Goal: Navigation & Orientation: Find specific page/section

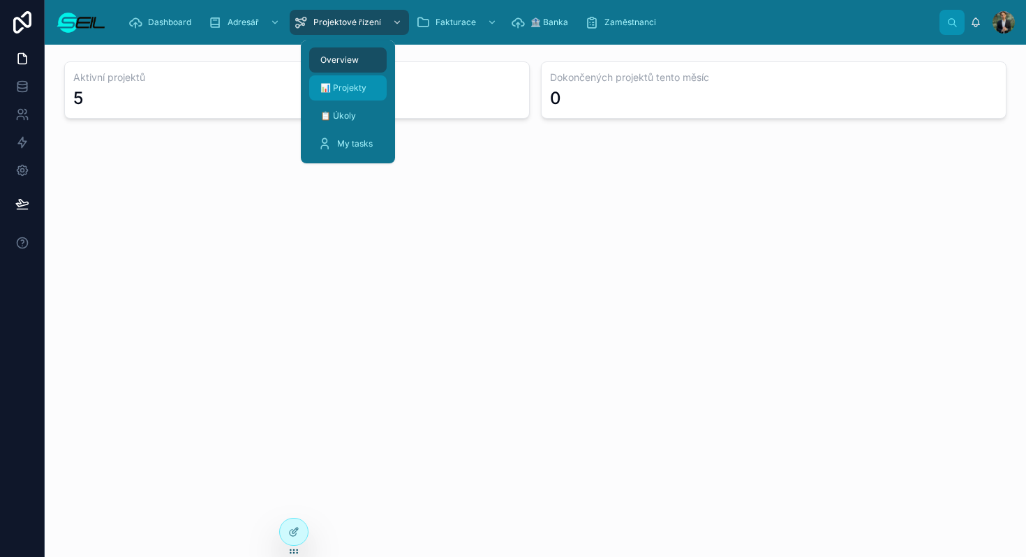
click at [340, 96] on div "📊 Projekty" at bounding box center [348, 88] width 61 height 22
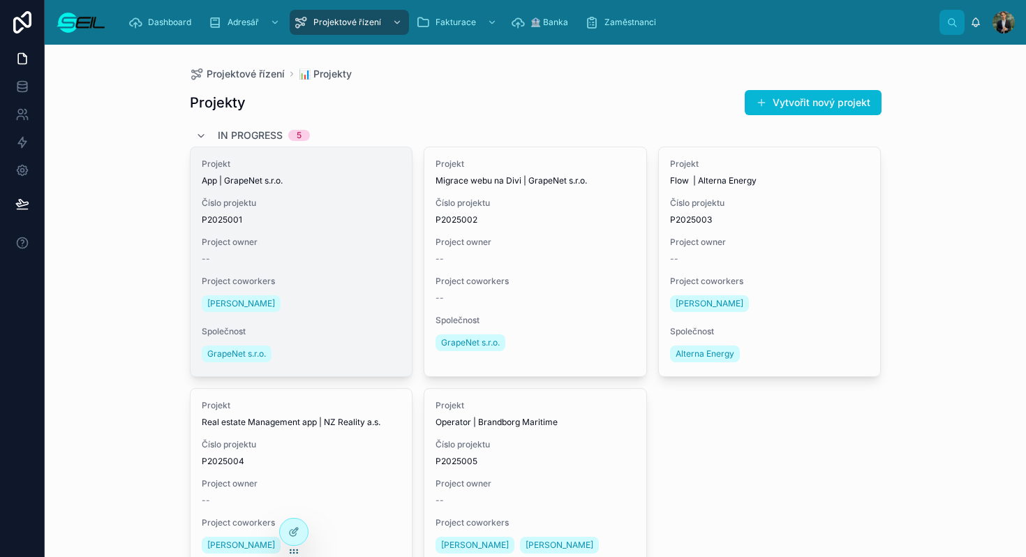
click at [352, 267] on div "Projekt App | GrapeNet s.r.o. Číslo projektu P2025001 Project owner -- Project …" at bounding box center [302, 261] width 222 height 229
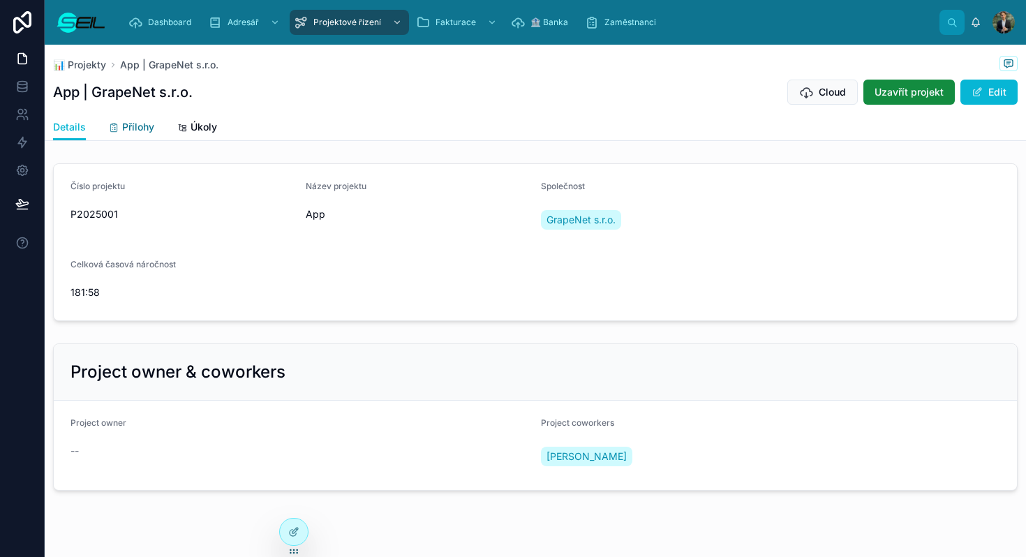
click at [139, 132] on span "Přílohy" at bounding box center [138, 127] width 32 height 14
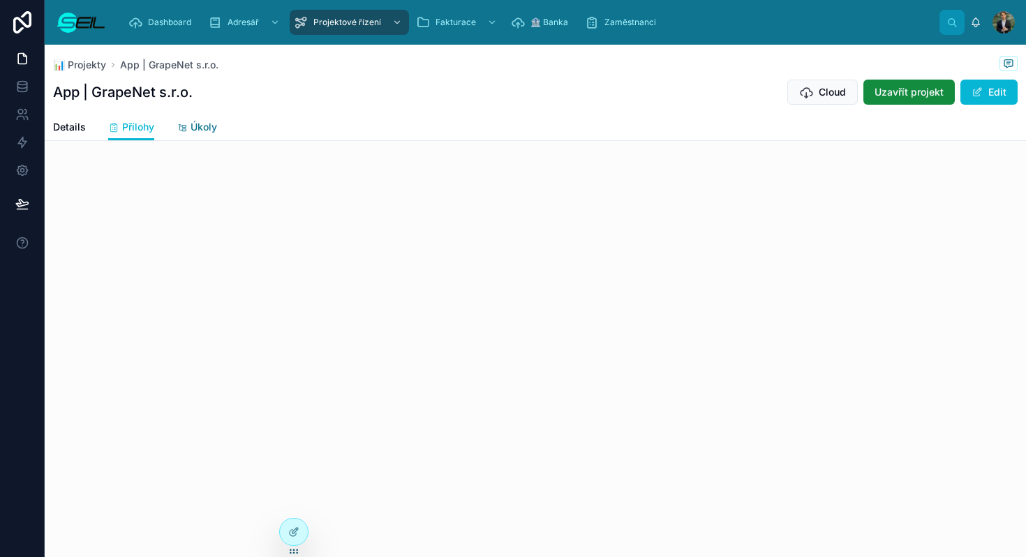
click at [185, 121] on div "Úkoly" at bounding box center [197, 127] width 40 height 14
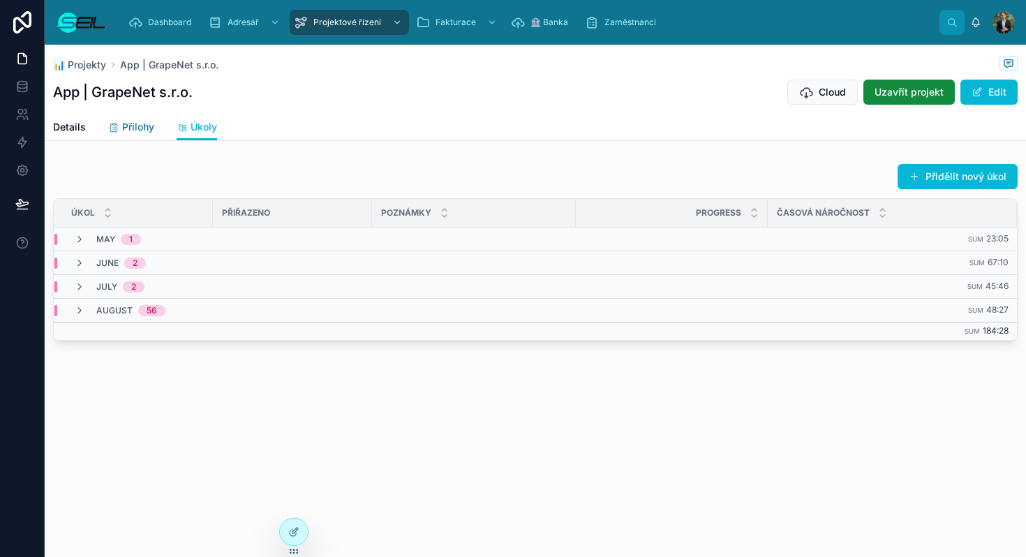
click at [139, 128] on span "Přílohy" at bounding box center [138, 127] width 32 height 14
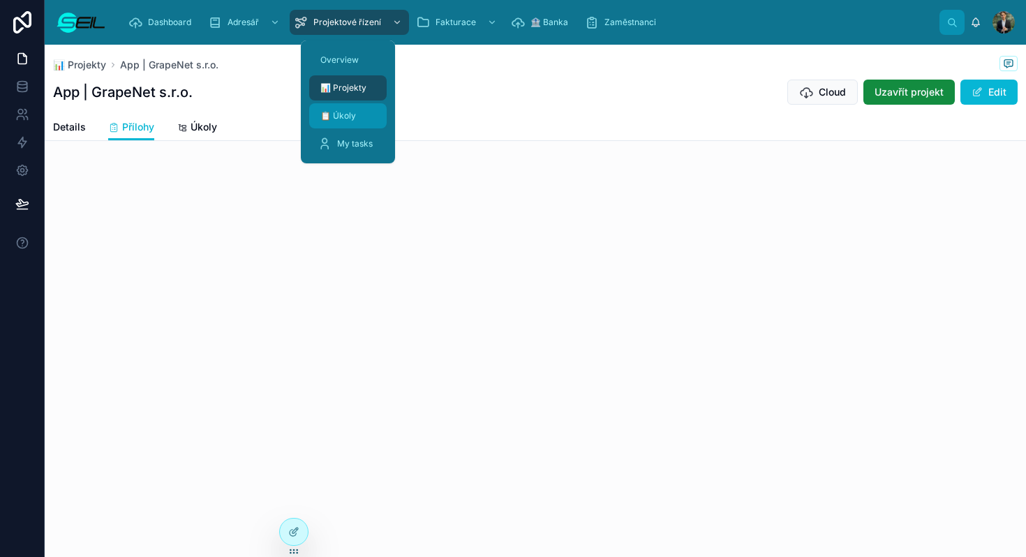
click at [357, 121] on div "📋 Úkoly" at bounding box center [348, 116] width 61 height 22
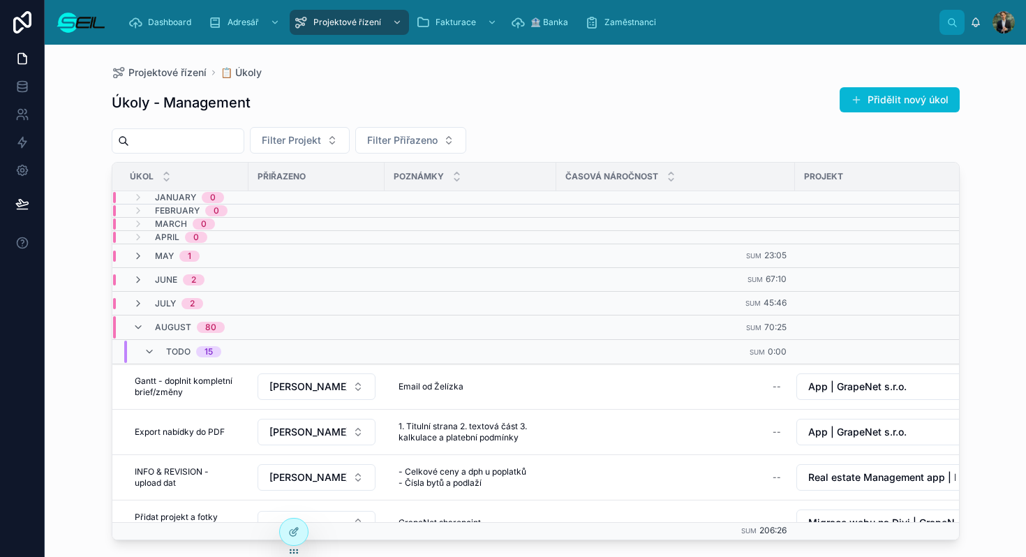
click at [605, 108] on div "Úkoly - Management Přidělit nový úkol" at bounding box center [536, 103] width 848 height 32
click at [410, 147] on button "Filter Přiřazeno" at bounding box center [410, 140] width 111 height 27
click at [411, 200] on span "[PERSON_NAME], BBA" at bounding box center [398, 197] width 105 height 14
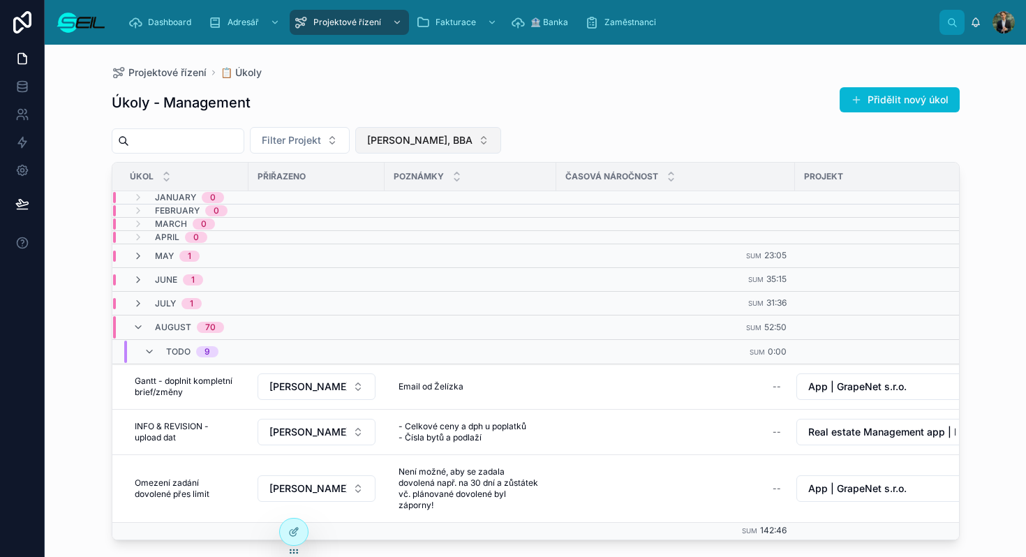
click at [421, 135] on span "[PERSON_NAME], BBA" at bounding box center [419, 140] width 105 height 14
click at [436, 214] on div "[PERSON_NAME], BBA" at bounding box center [429, 219] width 168 height 22
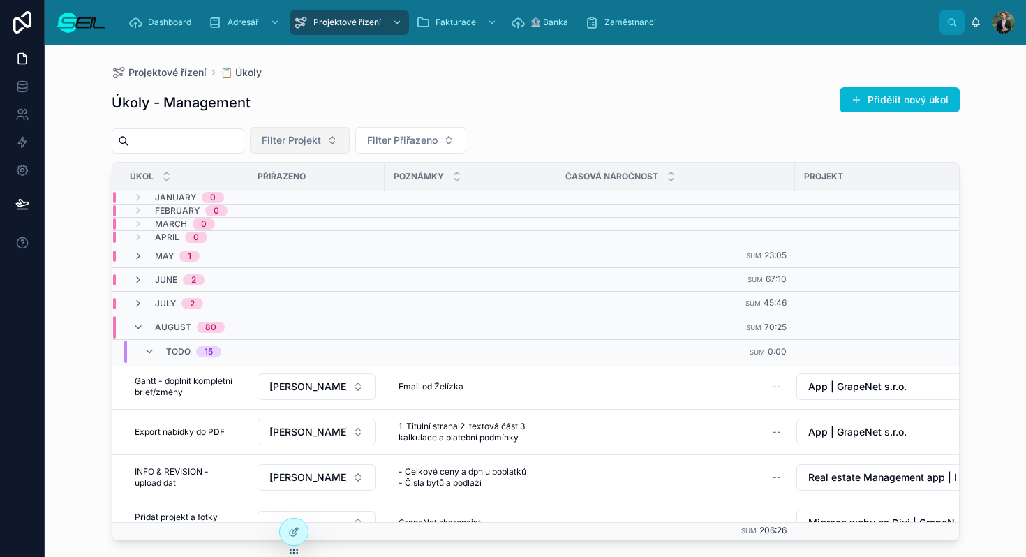
click at [334, 143] on button "Filter Projekt" at bounding box center [300, 140] width 100 height 27
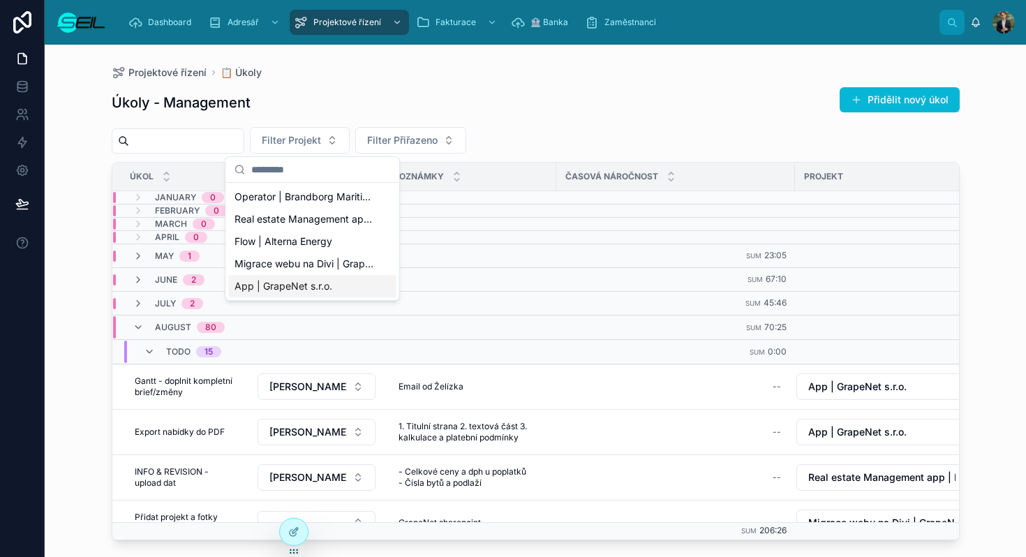
click at [293, 281] on span "App | GrapeNet s.r.o." at bounding box center [284, 286] width 98 height 14
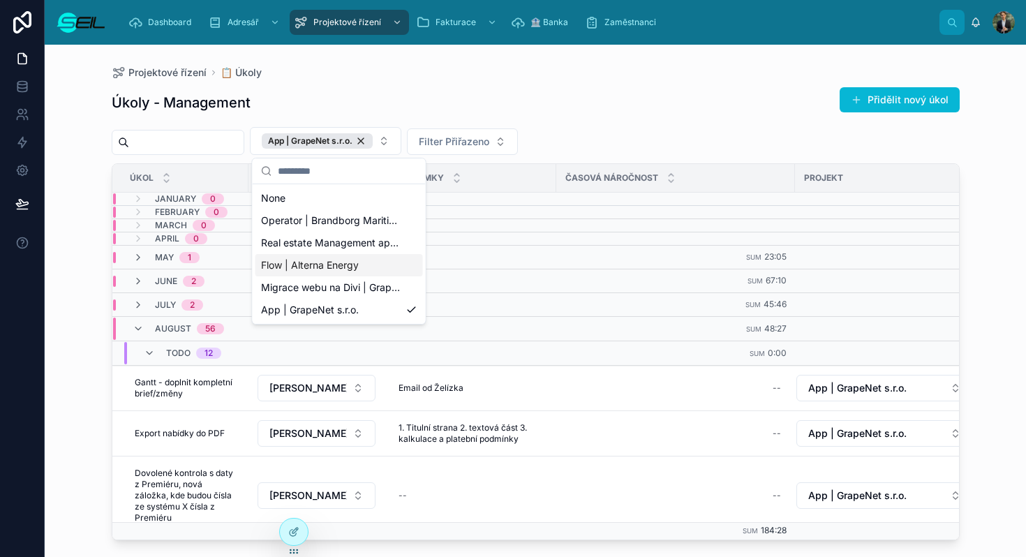
click at [656, 126] on div "Úkoly - Management Přidělit nový úkol App | GrapeNet s.r.o. Filter Přiřazeno Úk…" at bounding box center [536, 309] width 848 height 462
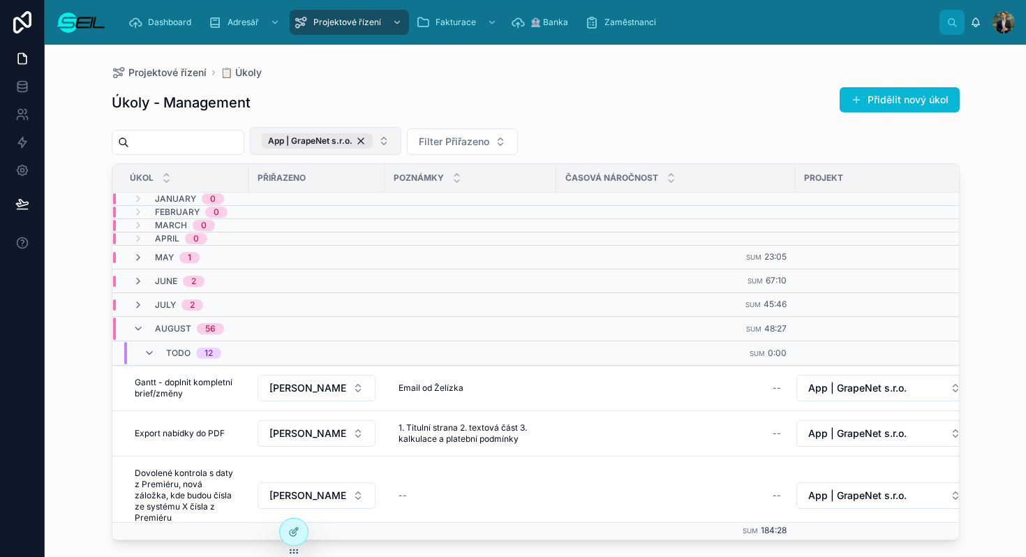
click at [392, 140] on button "App | GrapeNet s.r.o." at bounding box center [326, 141] width 152 height 28
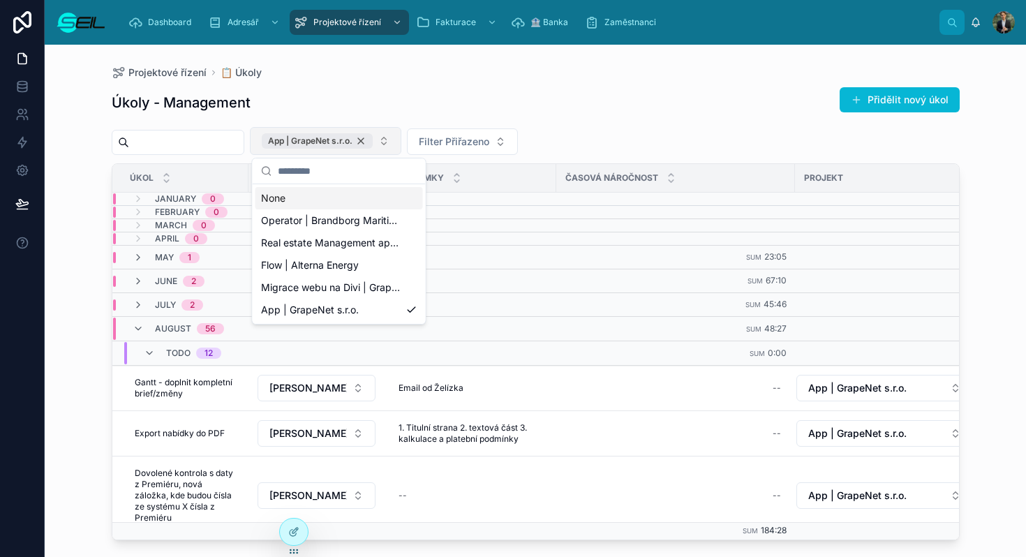
click at [369, 141] on div "App | GrapeNet s.r.o." at bounding box center [317, 140] width 111 height 15
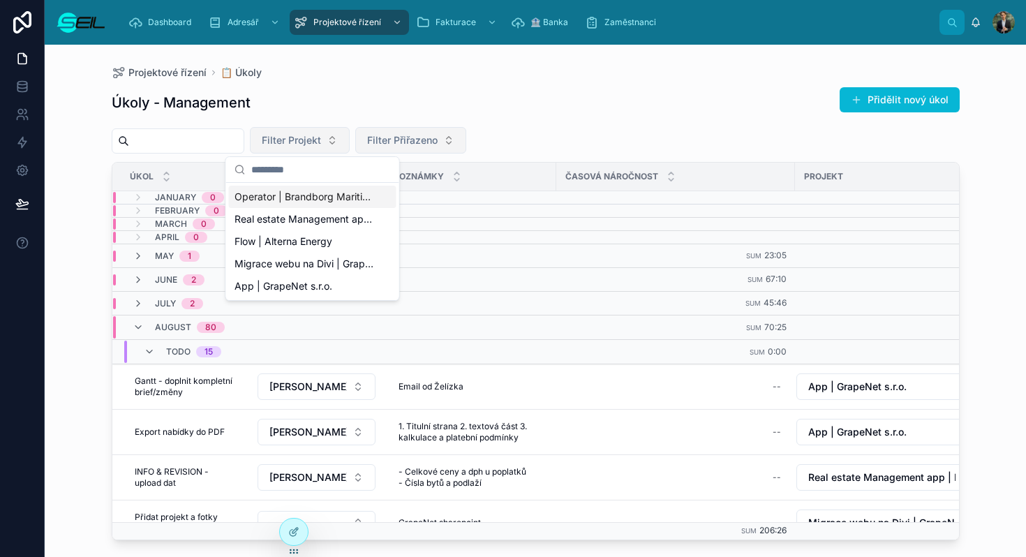
click at [404, 138] on span "Filter Přiřazeno" at bounding box center [402, 140] width 71 height 14
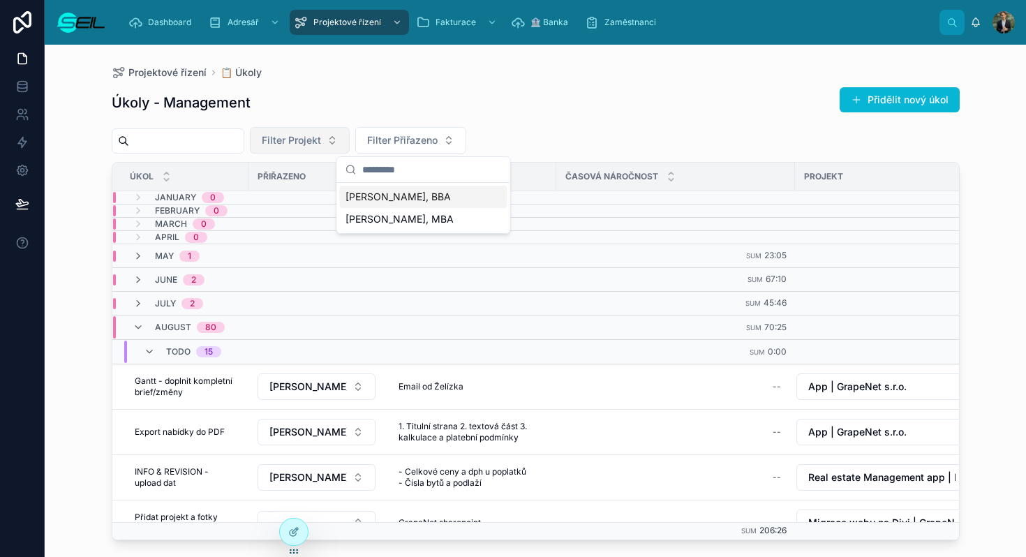
click at [388, 202] on span "[PERSON_NAME], BBA" at bounding box center [398, 197] width 105 height 14
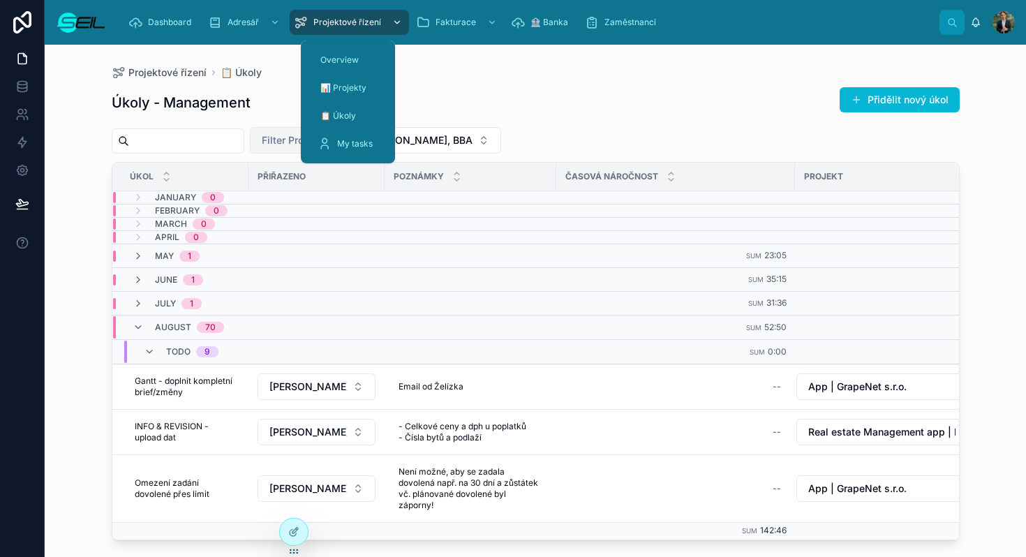
click at [371, 26] on span "Projektové řízení" at bounding box center [347, 22] width 68 height 11
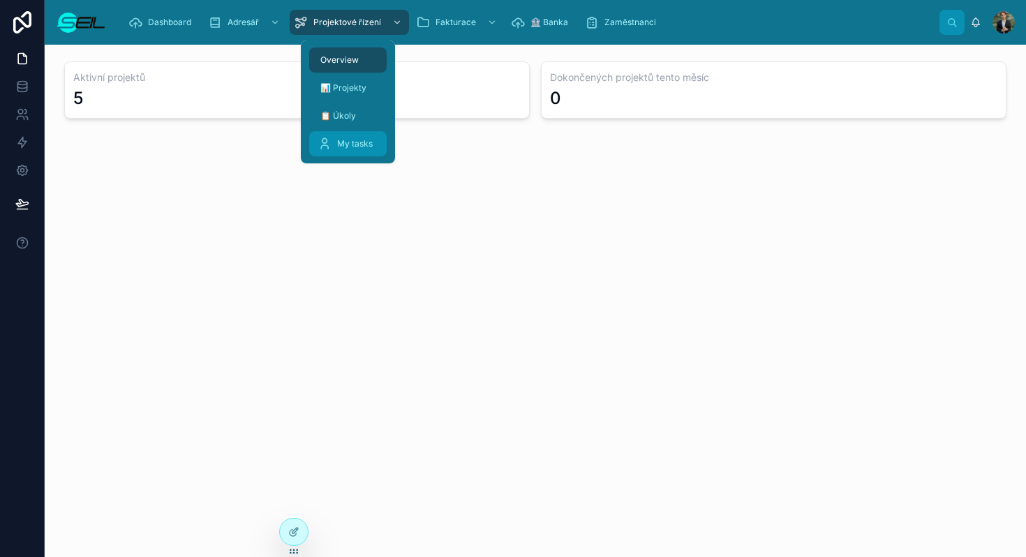
click at [365, 137] on div "My tasks" at bounding box center [348, 144] width 61 height 22
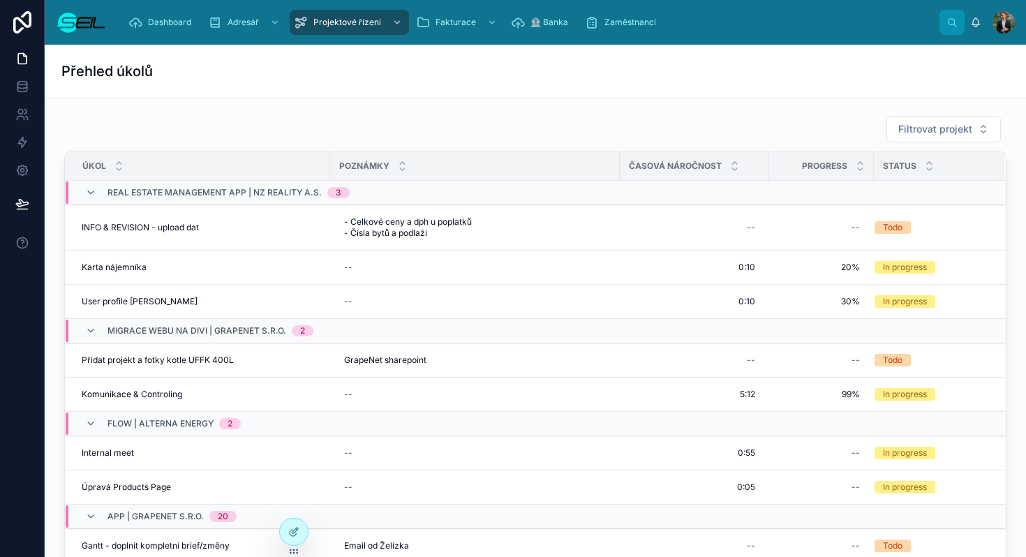
click at [510, 118] on div "Filtrovat projekt" at bounding box center [535, 129] width 943 height 28
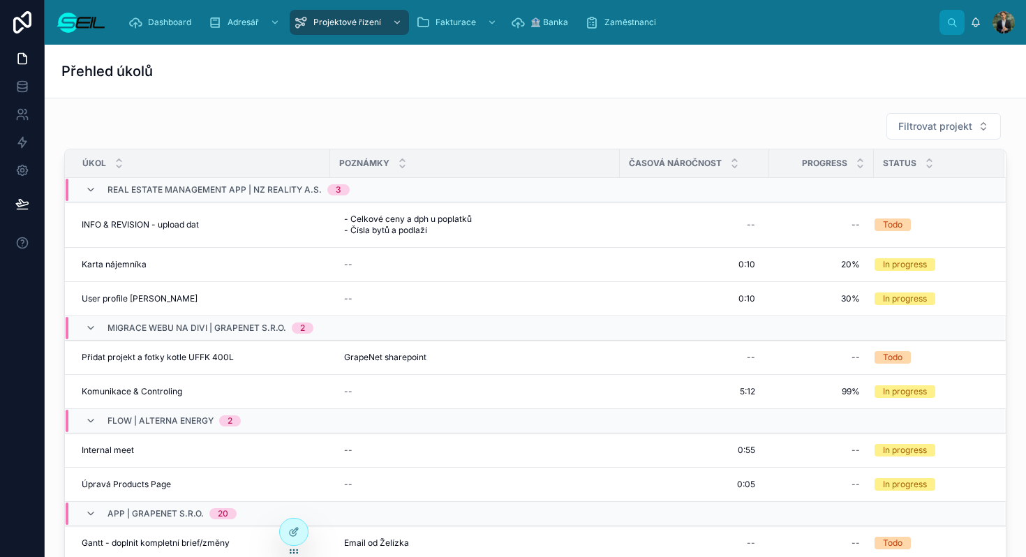
scroll to position [2, 0]
click at [889, 116] on button "Filtrovat projekt" at bounding box center [944, 127] width 114 height 27
click at [448, 113] on div "Filtrovat projekt" at bounding box center [535, 127] width 943 height 28
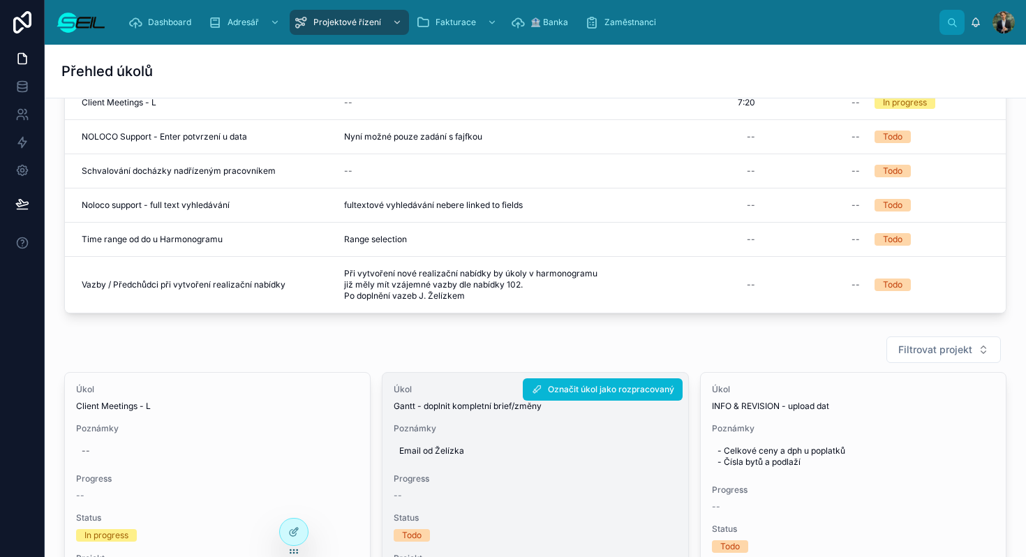
scroll to position [0, 0]
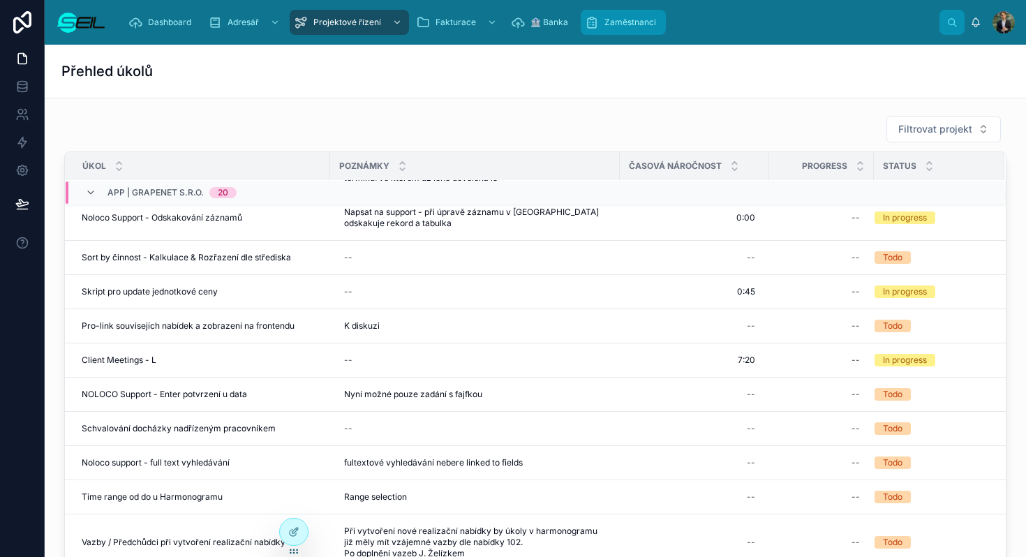
click at [626, 30] on div "Zaměstnanci" at bounding box center [623, 22] width 77 height 22
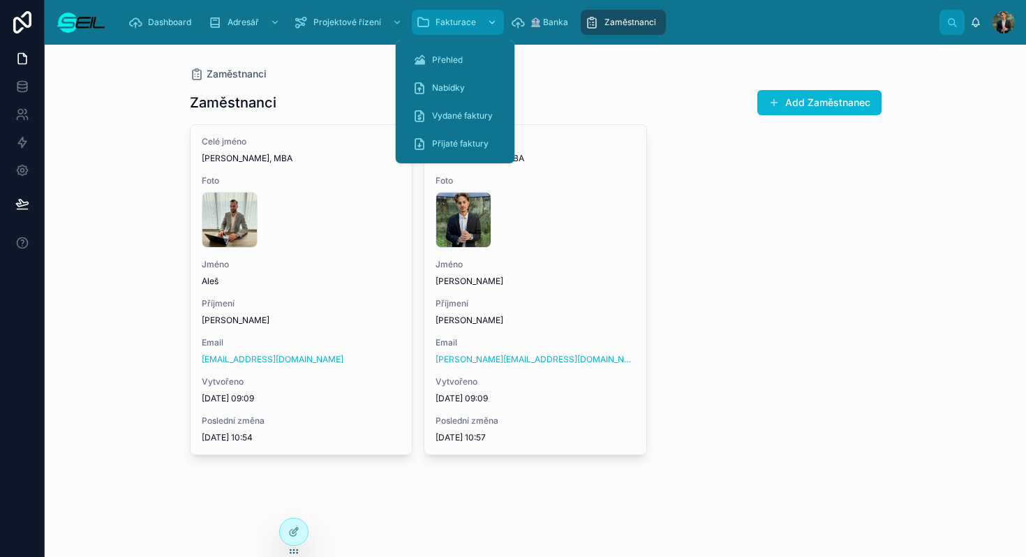
click at [455, 24] on span "Fakturace" at bounding box center [456, 22] width 40 height 11
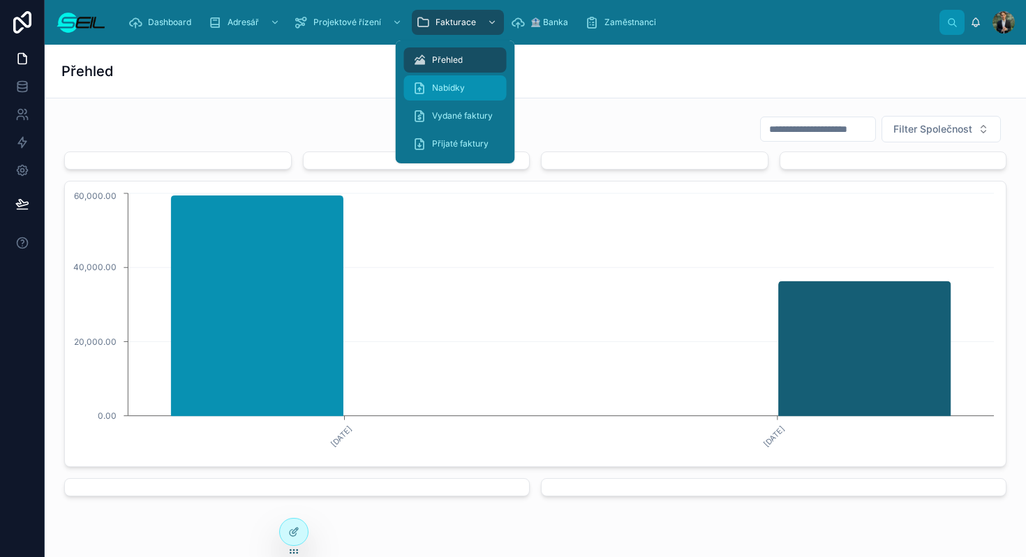
click at [445, 95] on div "Nabídky" at bounding box center [456, 88] width 86 height 22
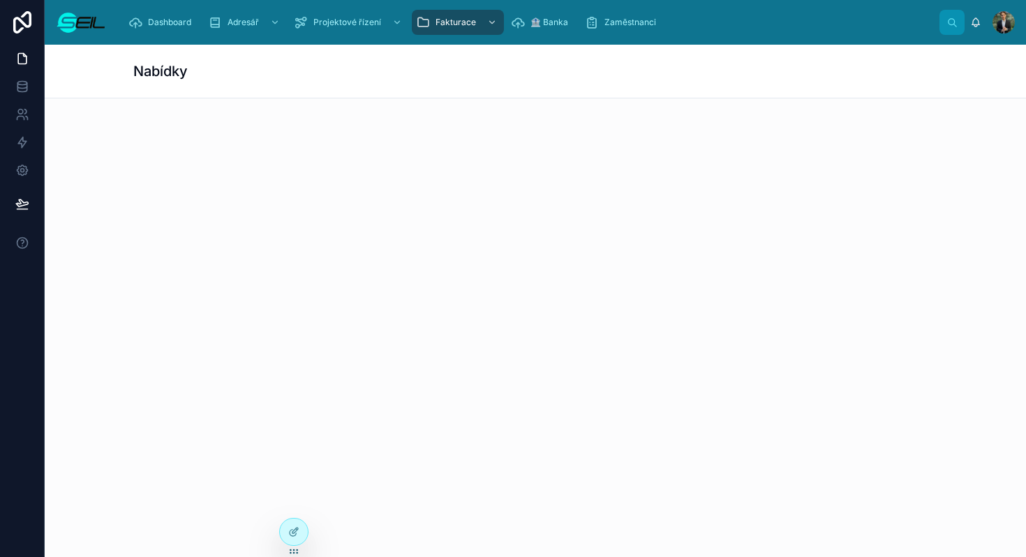
click at [364, 77] on div "Nabídky" at bounding box center [535, 71] width 804 height 20
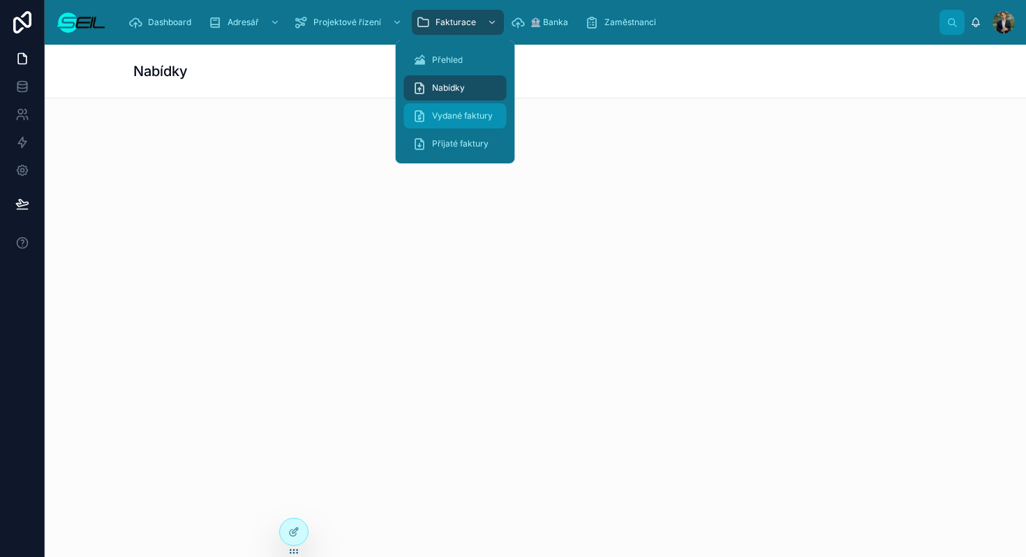
click at [451, 110] on div "Vydané faktury" at bounding box center [456, 116] width 86 height 22
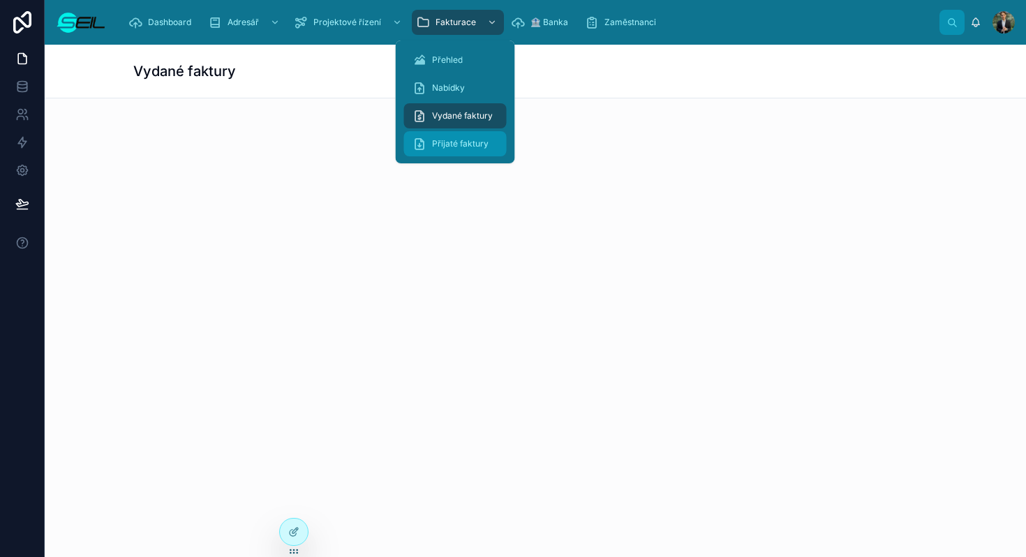
click at [457, 137] on div "Přijaté faktury" at bounding box center [456, 144] width 86 height 22
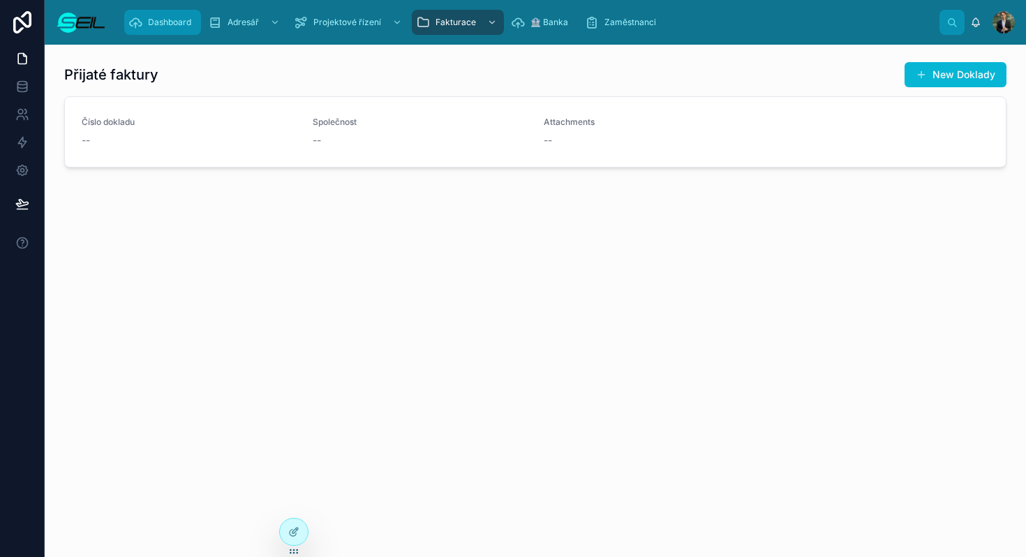
click at [162, 25] on span "Dashboard" at bounding box center [169, 22] width 43 height 11
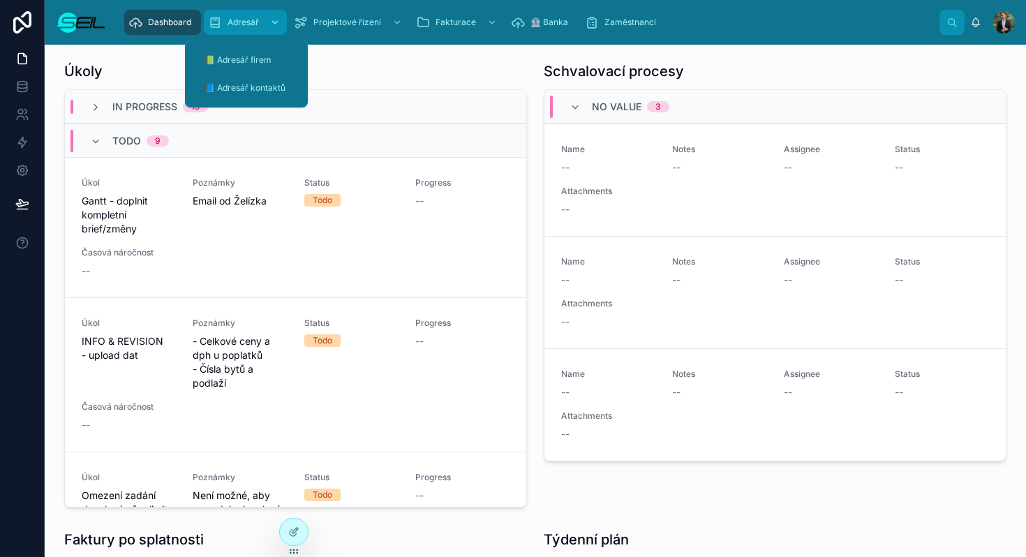
click at [256, 17] on span "Adresář" at bounding box center [243, 22] width 31 height 11
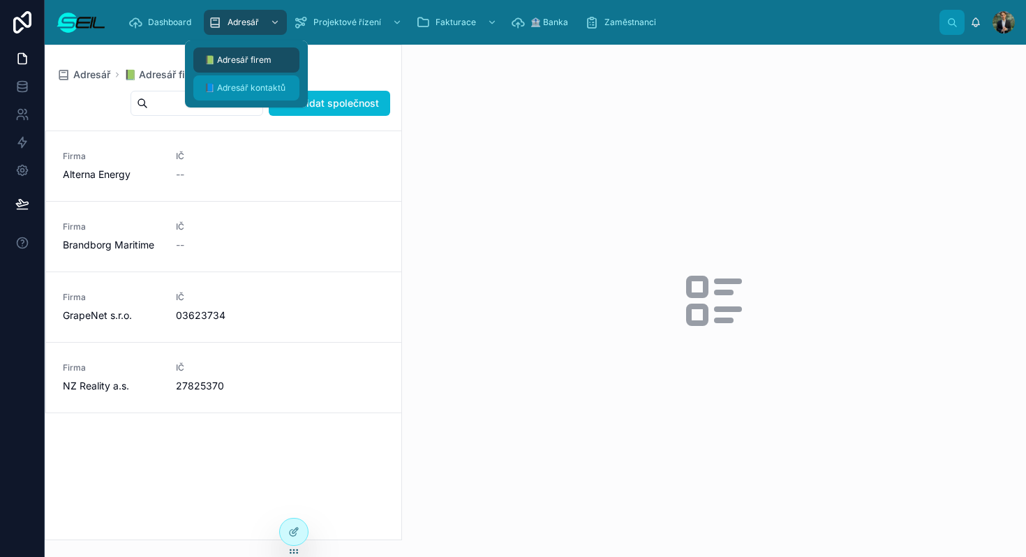
click at [269, 81] on div "📘 Adresář kontaktů" at bounding box center [246, 88] width 89 height 22
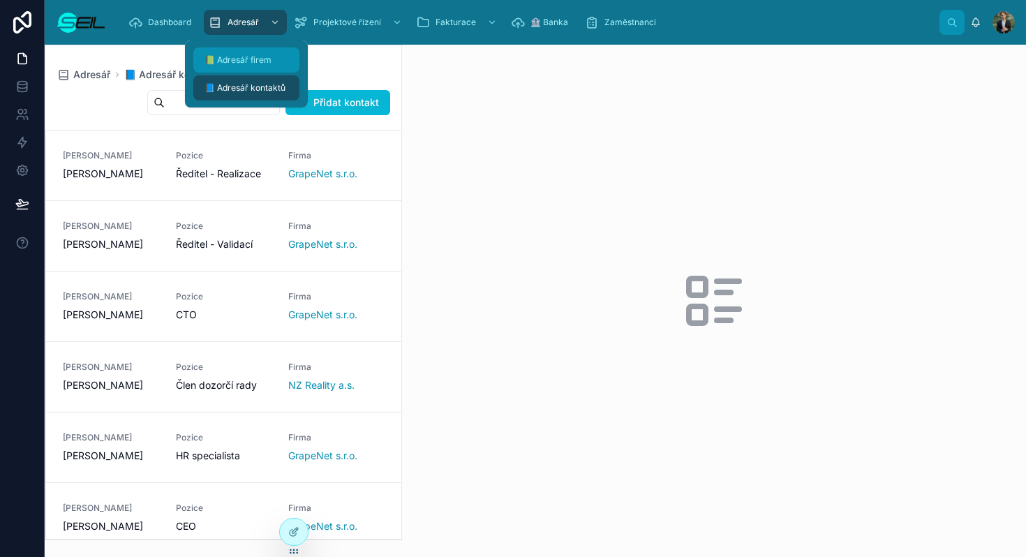
click at [269, 68] on div "📗 Adresář firem" at bounding box center [246, 60] width 89 height 22
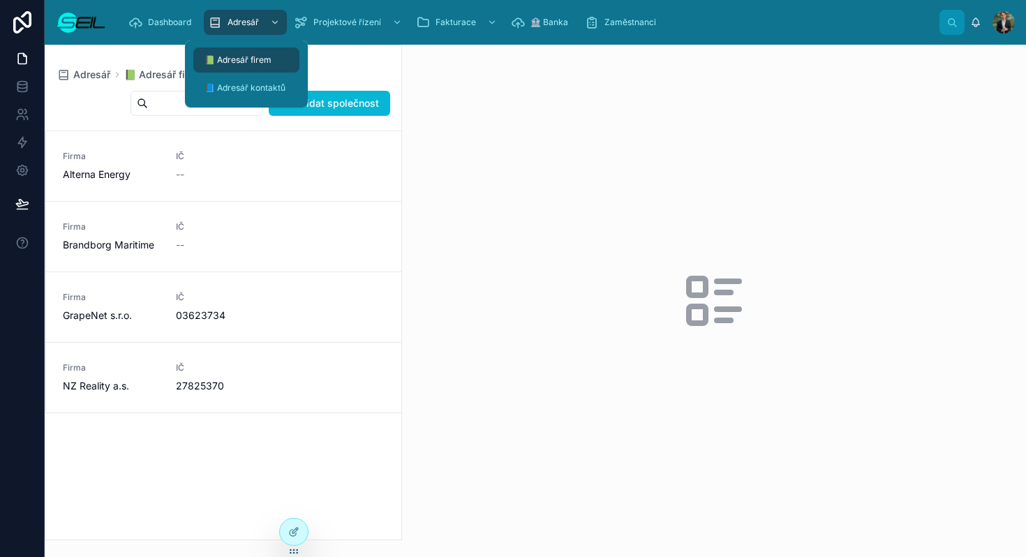
click at [492, 90] on div at bounding box center [714, 301] width 624 height 512
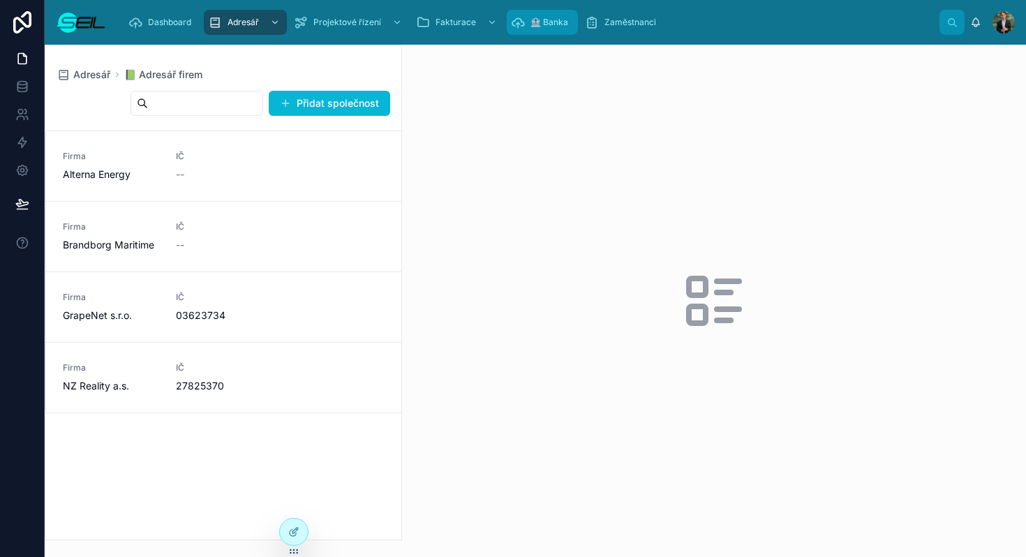
click at [526, 34] on link "🏦 Banka" at bounding box center [542, 22] width 71 height 25
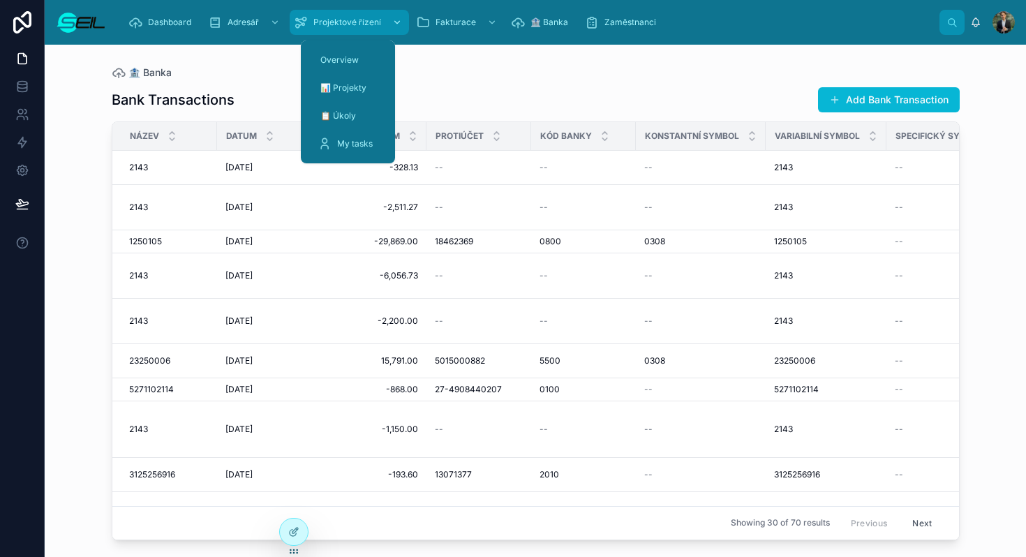
click at [363, 29] on div "Projektové řízení" at bounding box center [349, 22] width 111 height 22
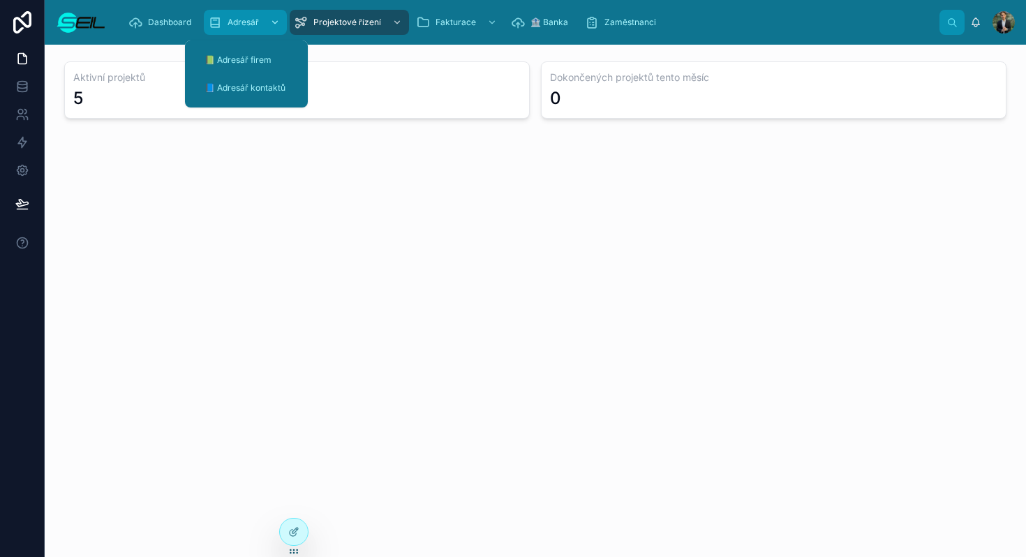
click at [258, 24] on span "Adresář" at bounding box center [243, 22] width 31 height 11
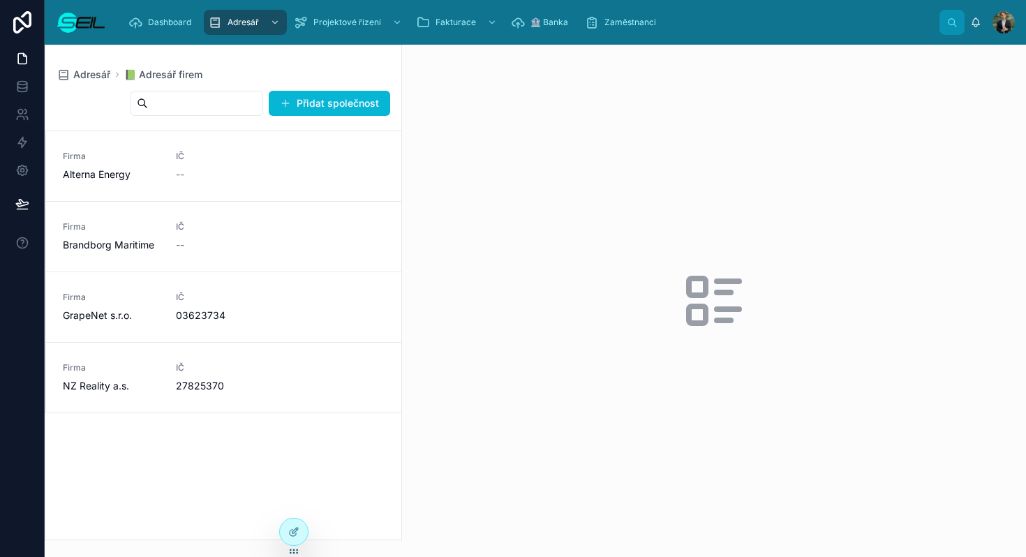
click at [431, 80] on div at bounding box center [714, 301] width 624 height 512
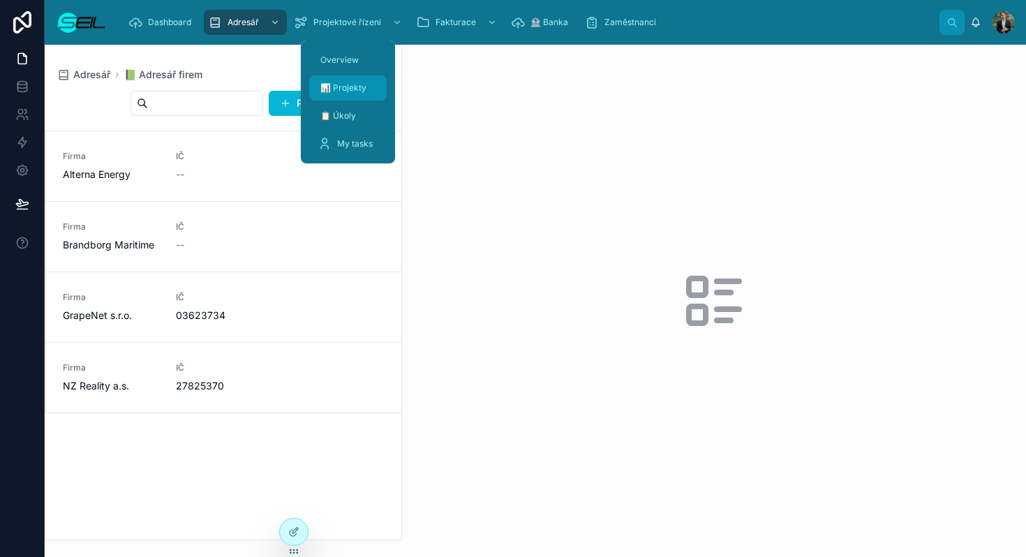
click at [331, 84] on span "📊 Projekty" at bounding box center [343, 87] width 46 height 11
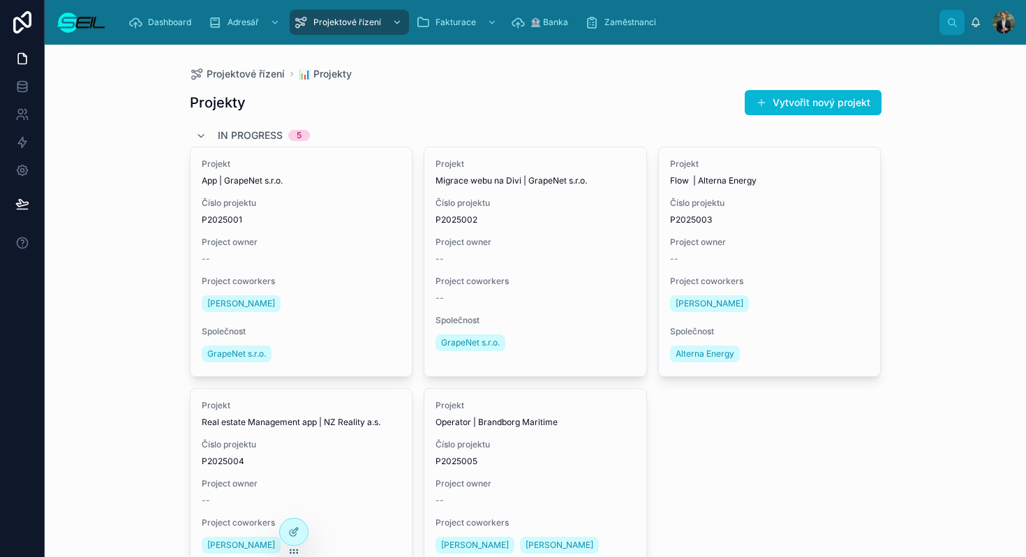
click at [438, 112] on div "Projekty Vytvořit nový projekt" at bounding box center [536, 102] width 692 height 27
click at [804, 91] on button "Vytvořit nový projekt" at bounding box center [813, 102] width 137 height 25
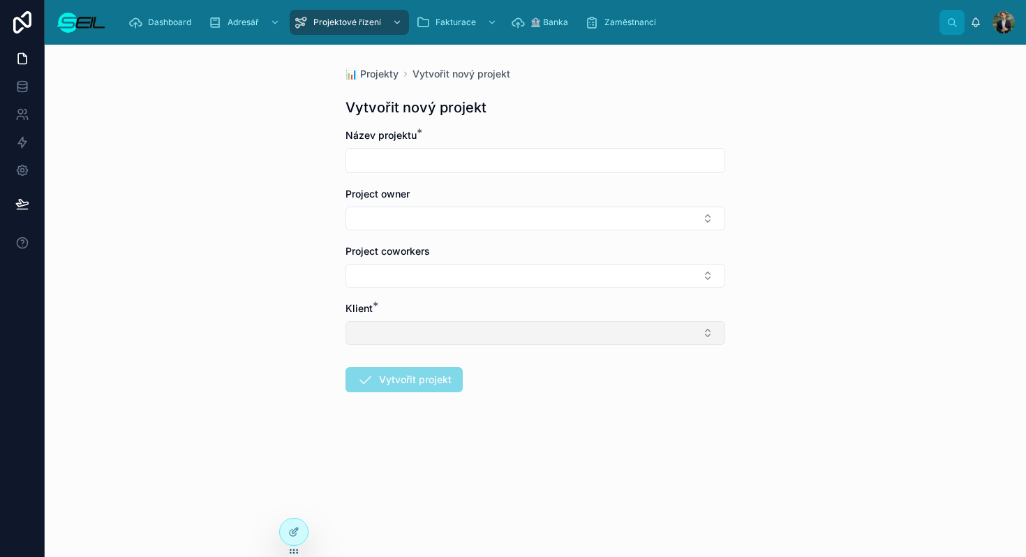
click at [465, 323] on button "Select Button" at bounding box center [536, 333] width 380 height 24
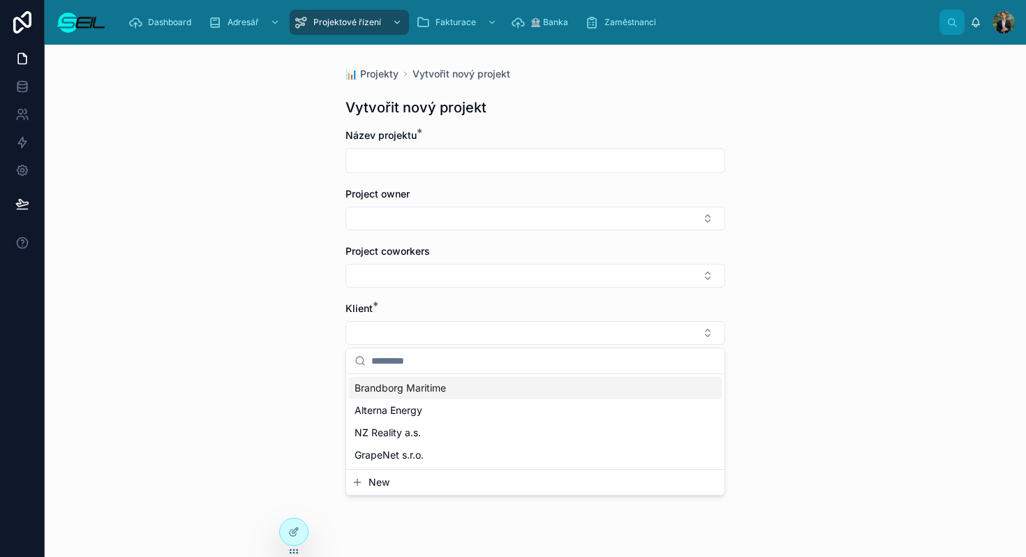
click at [514, 154] on input "text" at bounding box center [535, 161] width 378 height 20
click at [571, 97] on div "📊 Projekty Vytvořit nový projekt Vytvořit nový projekt Název projektu * Project…" at bounding box center [535, 263] width 402 height 437
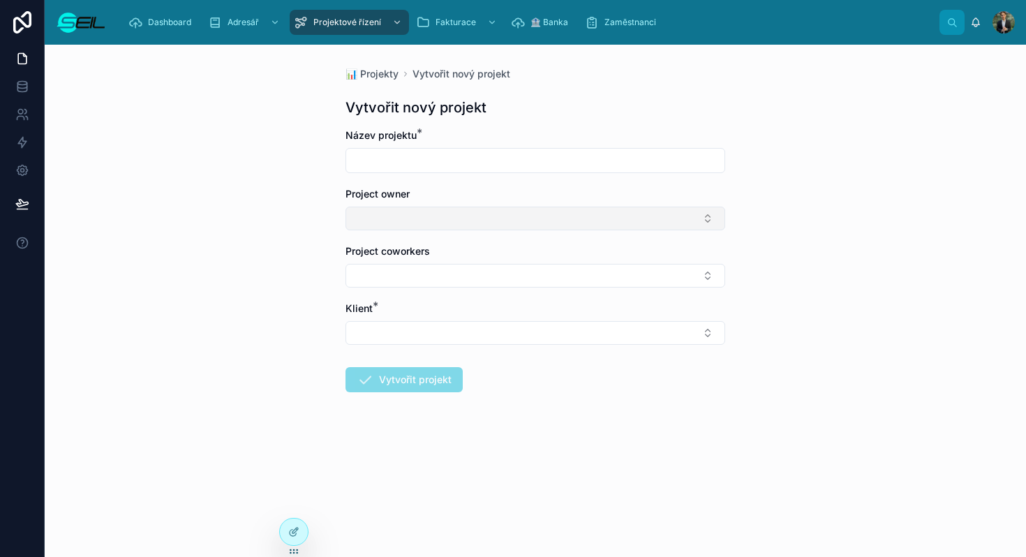
click at [404, 212] on button "Select Button" at bounding box center [536, 219] width 380 height 24
click at [286, 199] on div "📊 Projekty Vytvořit nový projekt Vytvořit nový projekt Název projektu * Project…" at bounding box center [536, 301] width 982 height 512
click at [896, 182] on div "📊 Projekty Vytvořit nový projekt Vytvořit nový projekt Název projektu * Project…" at bounding box center [536, 301] width 982 height 512
click at [129, 18] on icon "scrollable content" at bounding box center [135, 22] width 14 height 14
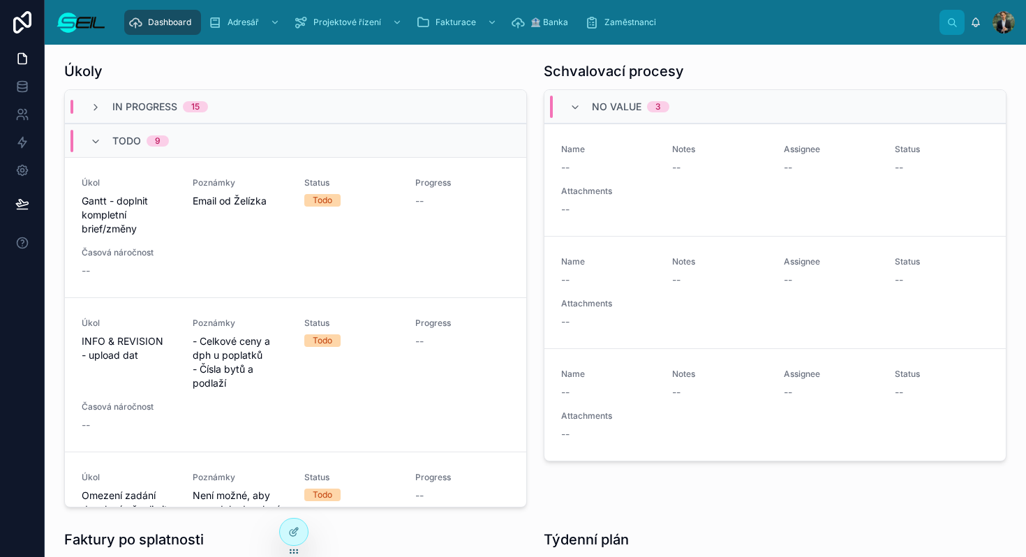
scroll to position [232, 0]
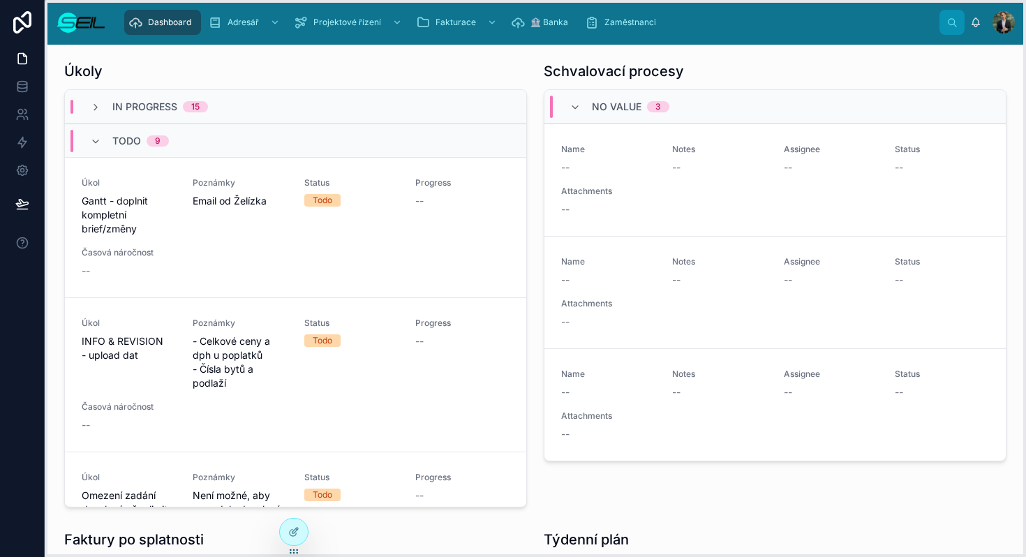
click at [294, 548] on icon at bounding box center [293, 551] width 11 height 11
drag, startPoint x: 295, startPoint y: 549, endPoint x: 136, endPoint y: 520, distance: 161.9
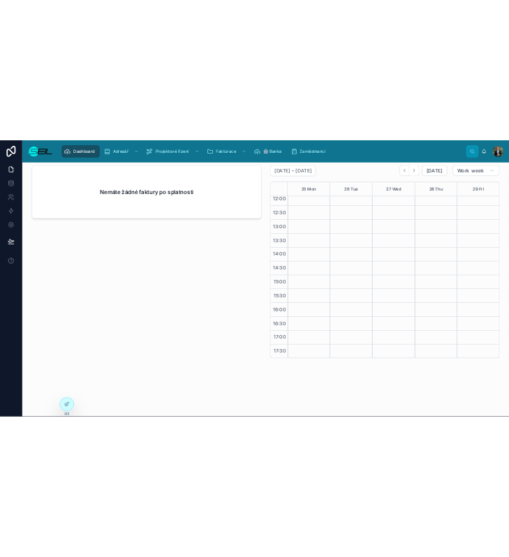
scroll to position [0, 0]
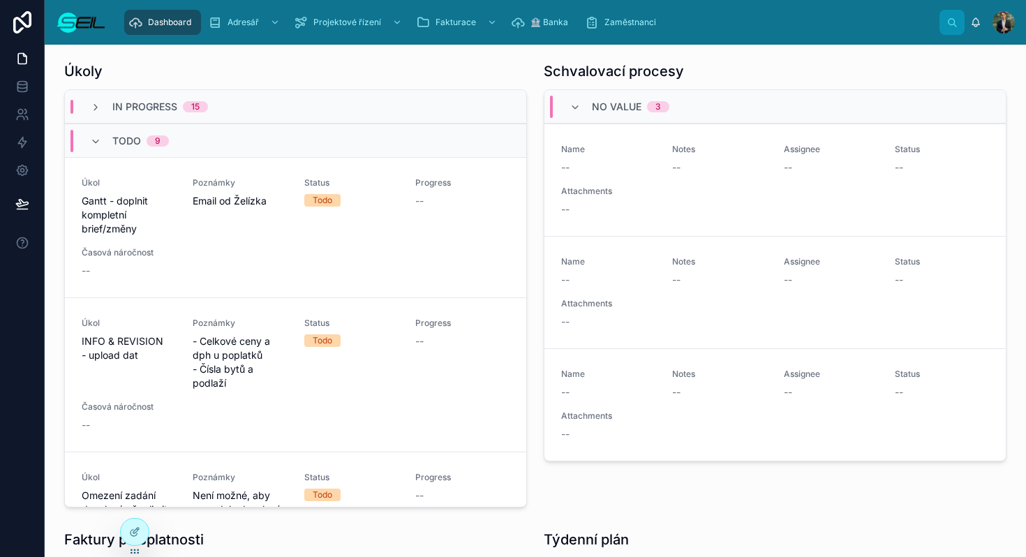
click at [624, 43] on div "Dashboard Adresář Projektové řízení Fakturace 🏦 Banka Zaměstnanci [PERSON_NAME]" at bounding box center [536, 22] width 982 height 45
click at [624, 36] on div "Dashboard Adresář Projektové řízení Fakturace 🏦 Banka Zaměstnanci" at bounding box center [528, 22] width 822 height 31
click at [621, 20] on span "Zaměstnanci" at bounding box center [631, 22] width 52 height 11
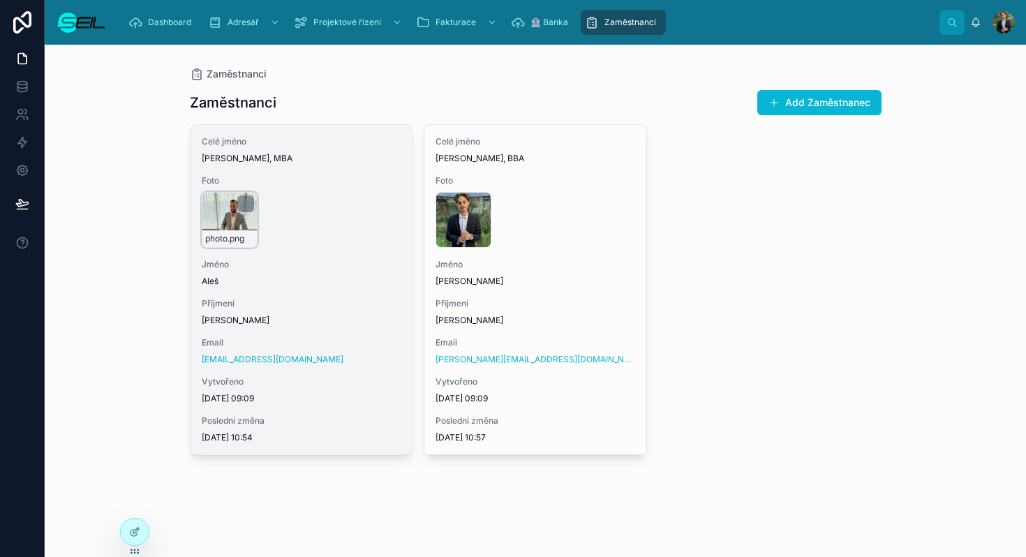
click at [225, 219] on div "photo .png" at bounding box center [230, 220] width 56 height 56
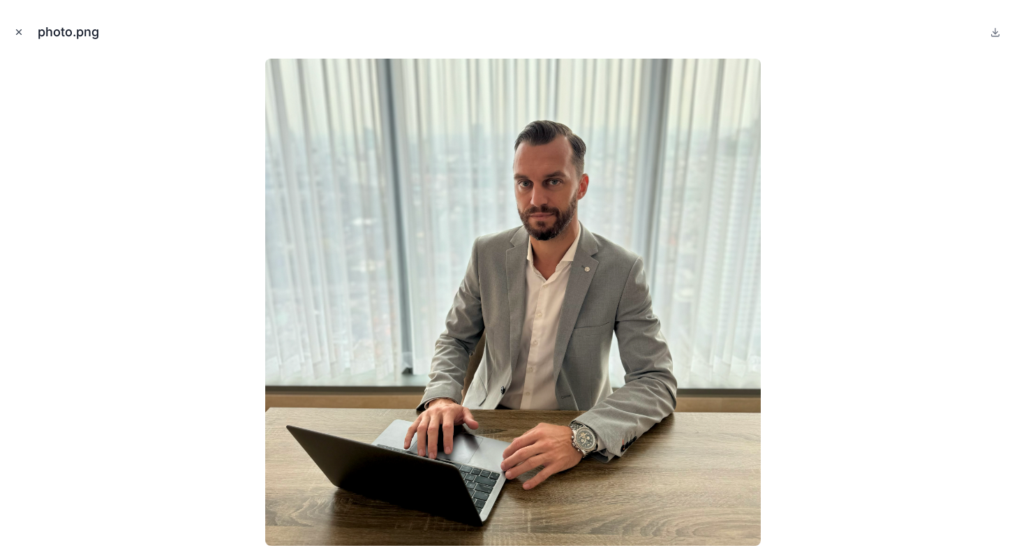
click at [16, 33] on icon "Close modal" at bounding box center [19, 32] width 10 height 10
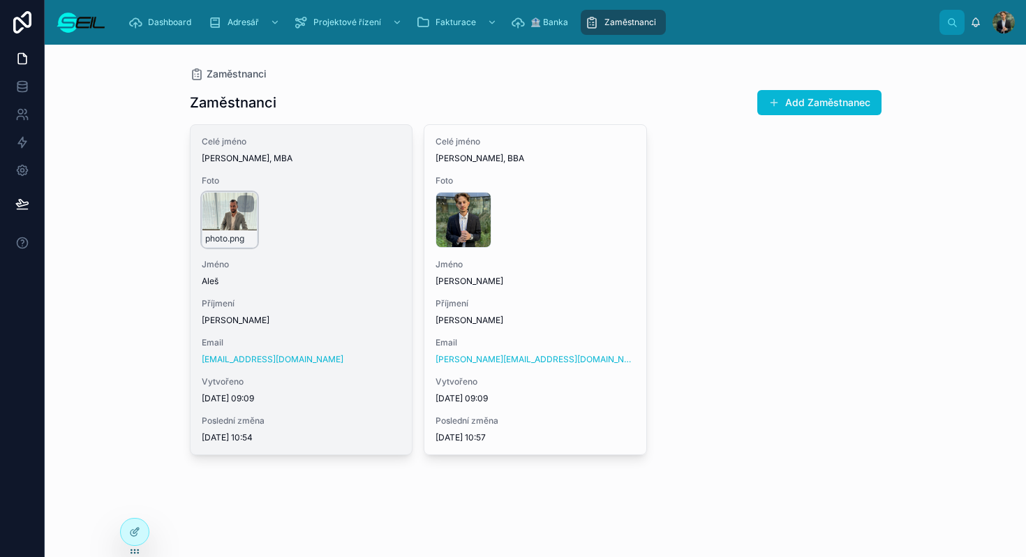
click at [223, 214] on div "photo .png" at bounding box center [230, 220] width 56 height 56
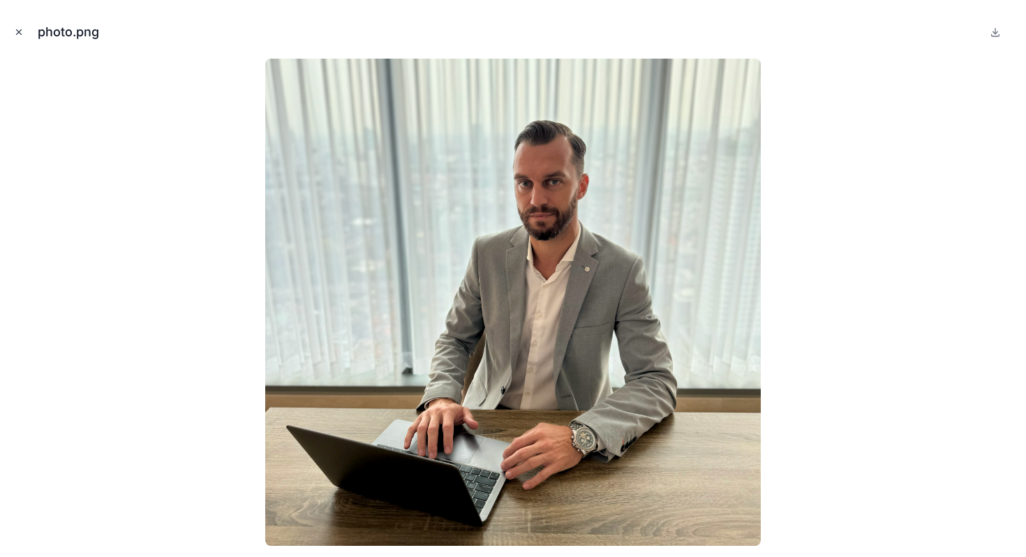
click at [18, 34] on icon "Close modal" at bounding box center [19, 32] width 10 height 10
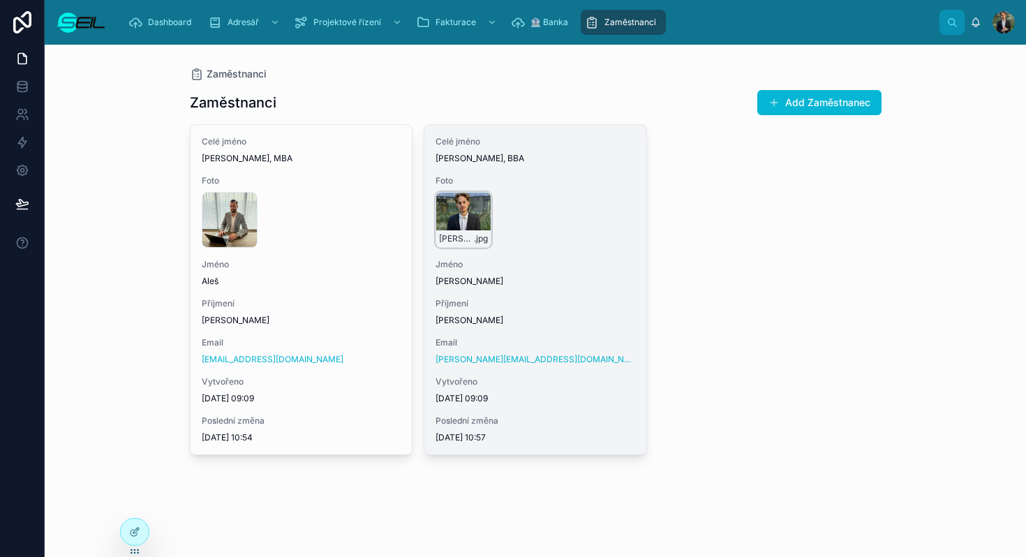
click at [453, 212] on div "[PERSON_NAME] .jpg" at bounding box center [464, 220] width 56 height 56
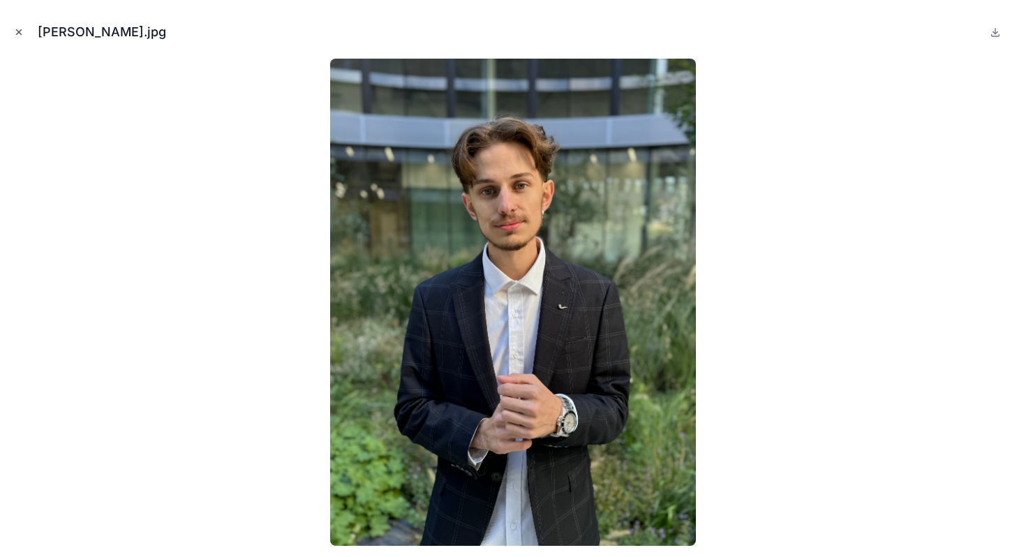
click at [17, 35] on icon "Close modal" at bounding box center [19, 32] width 10 height 10
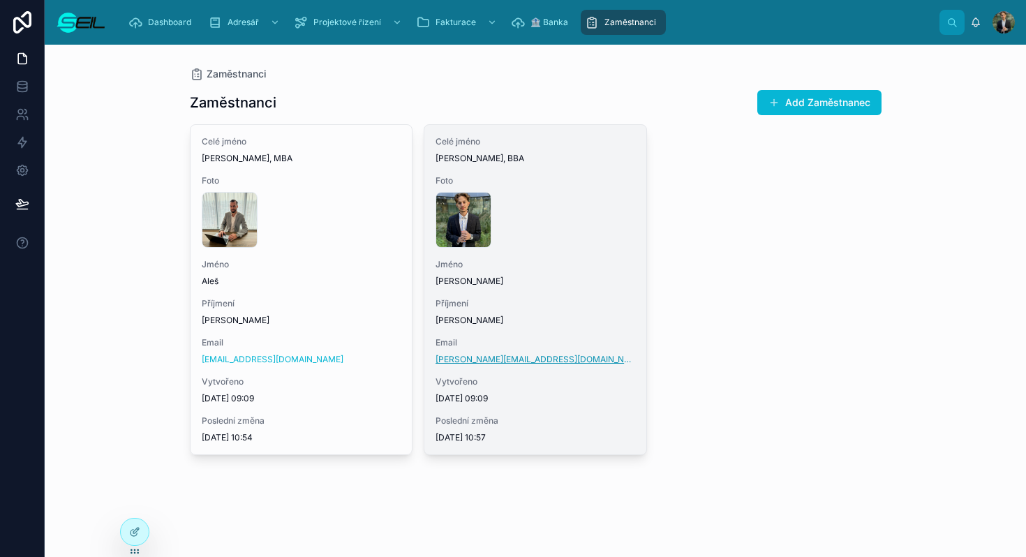
click at [463, 360] on link "[PERSON_NAME][EMAIL_ADDRESS][DOMAIN_NAME]" at bounding box center [536, 359] width 200 height 11
